Goal: Navigation & Orientation: Find specific page/section

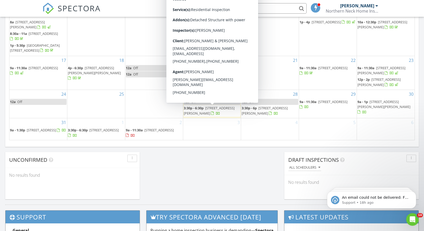
scroll to position [314, 0]
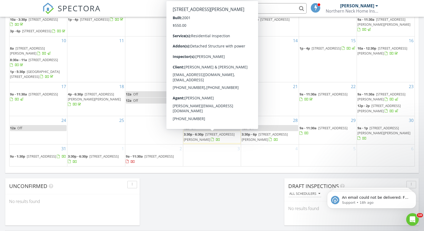
click at [197, 141] on span "287 Jones Ln, Heathsville 22473" at bounding box center [209, 137] width 51 height 10
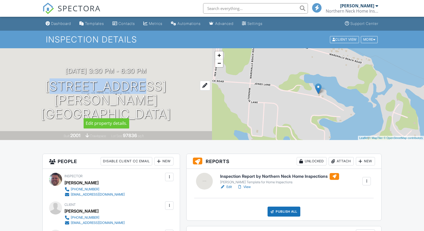
drag, startPoint x: 63, startPoint y: 91, endPoint x: 150, endPoint y: 97, distance: 87.2
click at [150, 97] on h1 "[STREET_ADDRESS][PERSON_NAME] [GEOGRAPHIC_DATA], [GEOGRAPHIC_DATA] 22473" at bounding box center [105, 99] width 195 height 41
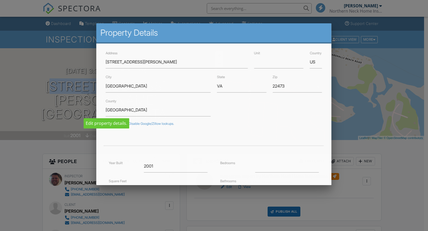
copy h1 "[STREET_ADDRESS][PERSON_NAME]"
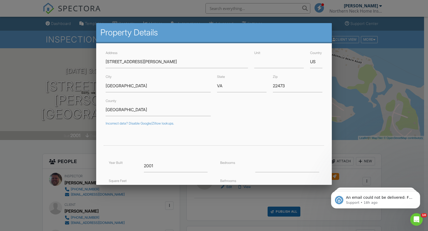
click at [23, 78] on div at bounding box center [214, 118] width 428 height 288
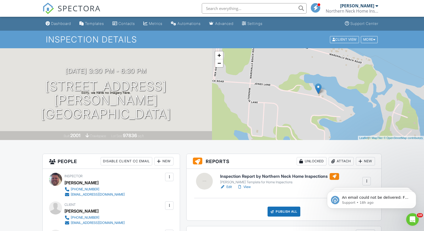
click at [218, 69] on div "+ − Leaflet | © MapTiler © OpenStreetMap contributors" at bounding box center [318, 94] width 212 height 92
click at [219, 66] on link "−" at bounding box center [219, 63] width 8 height 8
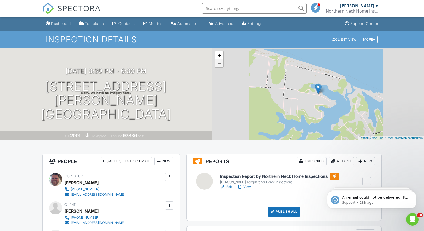
click at [219, 66] on link "−" at bounding box center [219, 63] width 8 height 8
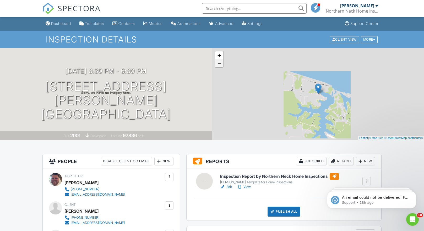
click at [219, 66] on link "−" at bounding box center [219, 63] width 8 height 8
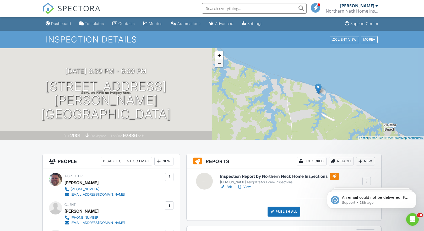
click at [219, 66] on link "−" at bounding box center [219, 63] width 8 height 8
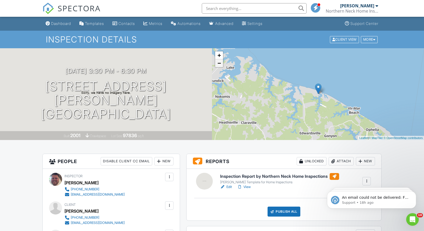
click at [219, 66] on link "−" at bounding box center [219, 63] width 8 height 8
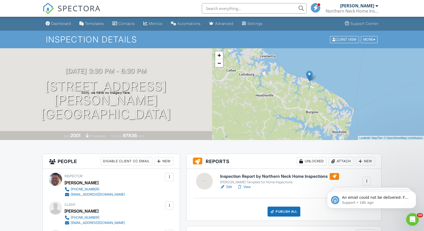
drag, startPoint x: 316, startPoint y: 117, endPoint x: 307, endPoint y: 105, distance: 15.9
click at [307, 105] on div "+ − Leaflet | © MapTiler © OpenStreetMap contributors" at bounding box center [318, 94] width 212 height 92
click at [220, 59] on link "−" at bounding box center [219, 63] width 8 height 8
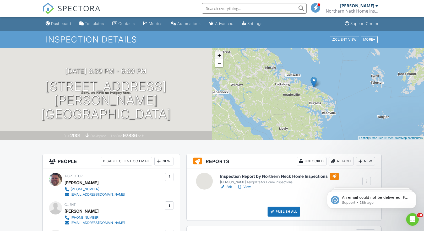
click at [220, 55] on link "+" at bounding box center [219, 55] width 8 height 8
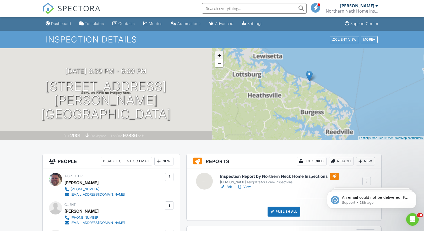
click at [220, 55] on link "+" at bounding box center [219, 55] width 8 height 8
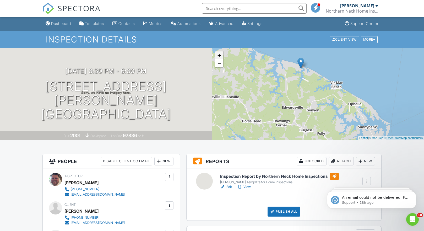
click at [220, 55] on link "+" at bounding box center [219, 55] width 8 height 8
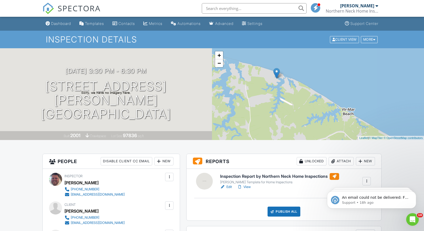
drag, startPoint x: 303, startPoint y: 101, endPoint x: 296, endPoint y: 136, distance: 35.8
click at [296, 136] on div "+ − Leaflet | © MapTiler © OpenStreetMap contributors" at bounding box center [318, 94] width 212 height 92
click at [219, 54] on link "+" at bounding box center [219, 55] width 8 height 8
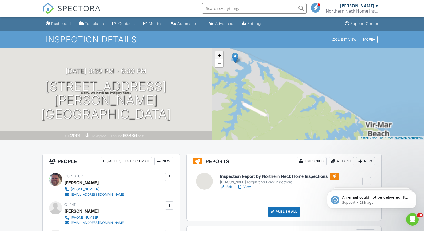
click at [219, 54] on link "+" at bounding box center [219, 55] width 8 height 8
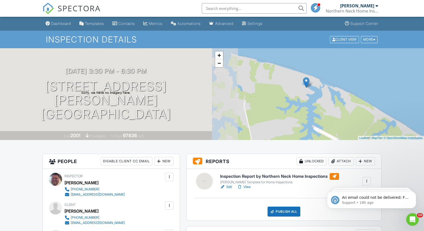
drag, startPoint x: 271, startPoint y: 98, endPoint x: 346, endPoint y: 123, distance: 78.9
click at [346, 123] on div "+ − Leaflet | © MapTiler © OpenStreetMap contributors" at bounding box center [318, 94] width 212 height 92
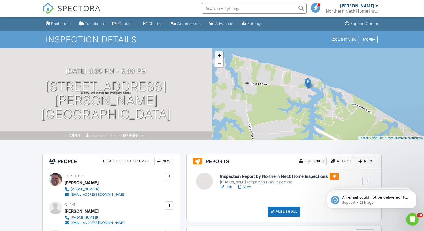
click at [221, 56] on link "+" at bounding box center [219, 55] width 8 height 8
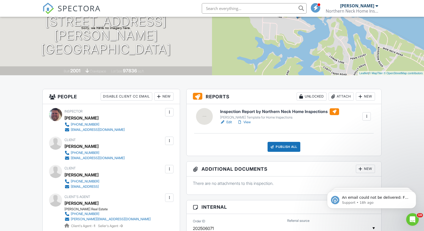
scroll to position [131, 0]
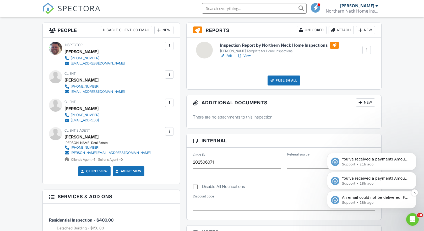
click at [382, 202] on p "Support • 18h ago" at bounding box center [376, 202] width 68 height 5
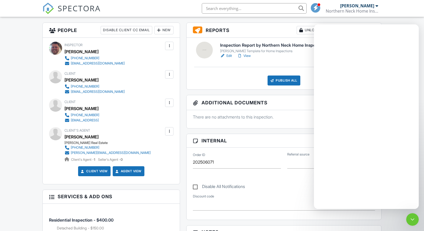
scroll to position [0, 0]
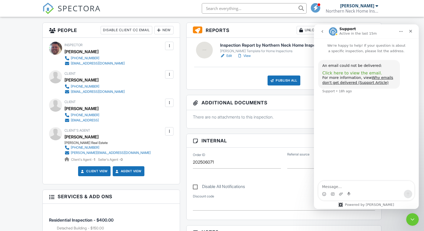
click at [342, 73] on span "Click here to view the email." at bounding box center [352, 72] width 60 height 5
click at [411, 31] on icon "Close" at bounding box center [410, 31] width 4 height 4
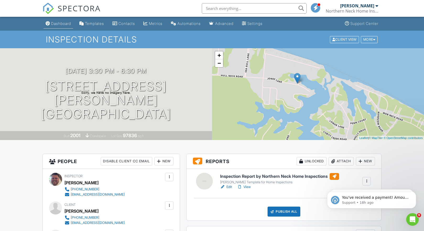
click at [60, 22] on div "Dashboard" at bounding box center [61, 23] width 20 height 4
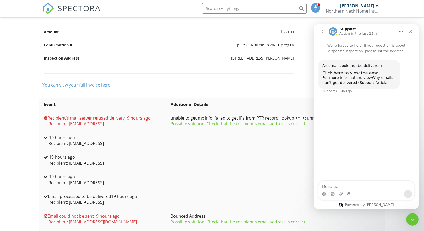
scroll to position [110, 0]
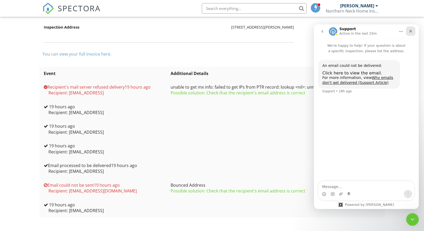
click at [409, 31] on icon "Close" at bounding box center [410, 31] width 4 height 4
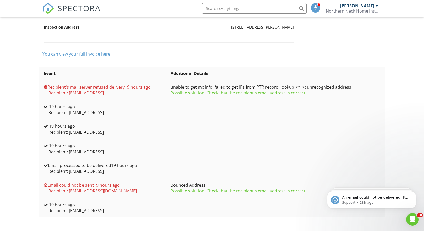
scroll to position [0, 0]
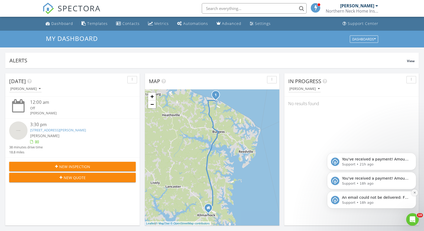
click at [415, 194] on button "Dismiss notification" at bounding box center [414, 192] width 7 height 7
click at [415, 194] on button "Dismiss notification" at bounding box center [415, 193] width 6 height 6
